Goal: Task Accomplishment & Management: Complete application form

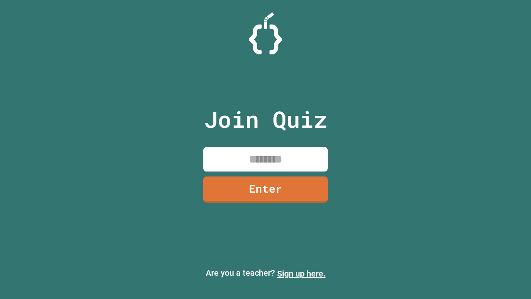
click at [298, 274] on link "Sign up here." at bounding box center [301, 274] width 49 height 10
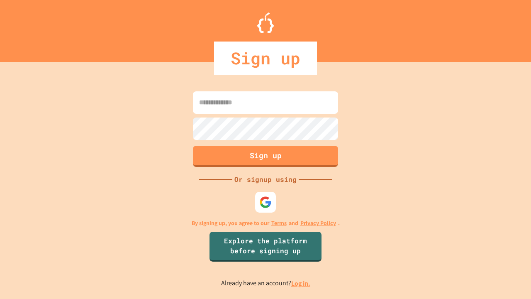
click at [301, 283] on link "Log in." at bounding box center [300, 283] width 19 height 9
